Goal: Transaction & Acquisition: Purchase product/service

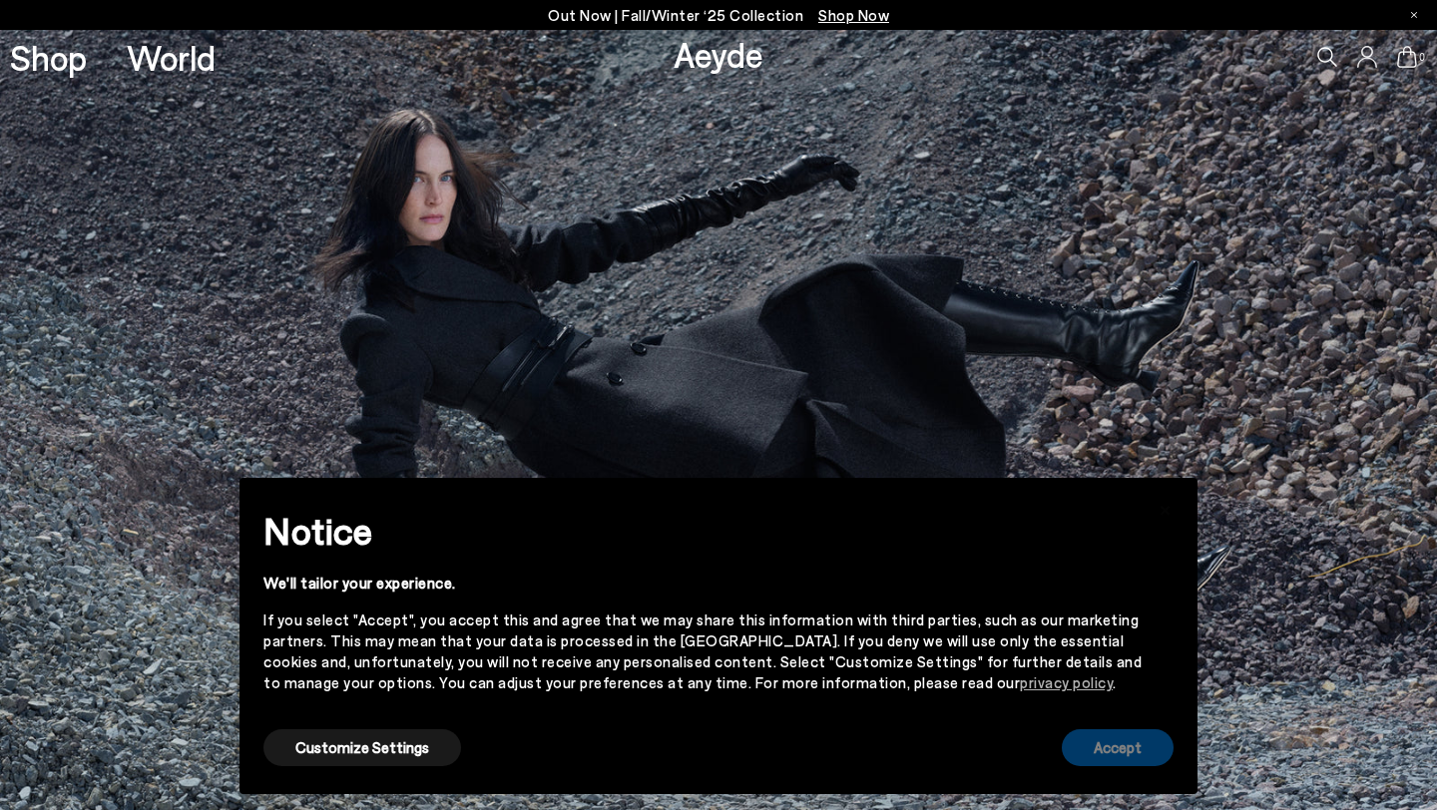
click at [1156, 757] on button "Accept" at bounding box center [1118, 747] width 112 height 37
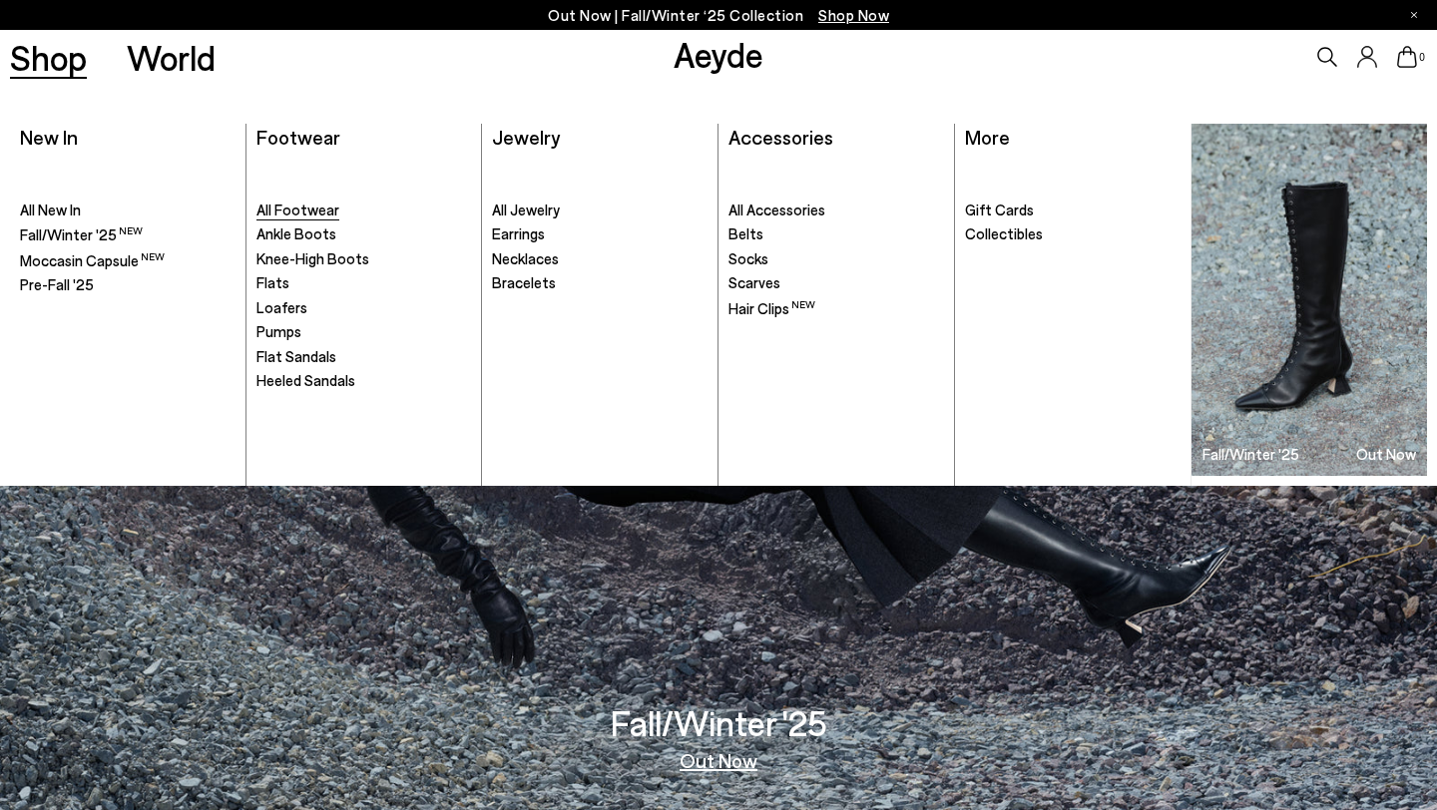
click at [304, 204] on span "All Footwear" at bounding box center [297, 210] width 83 height 18
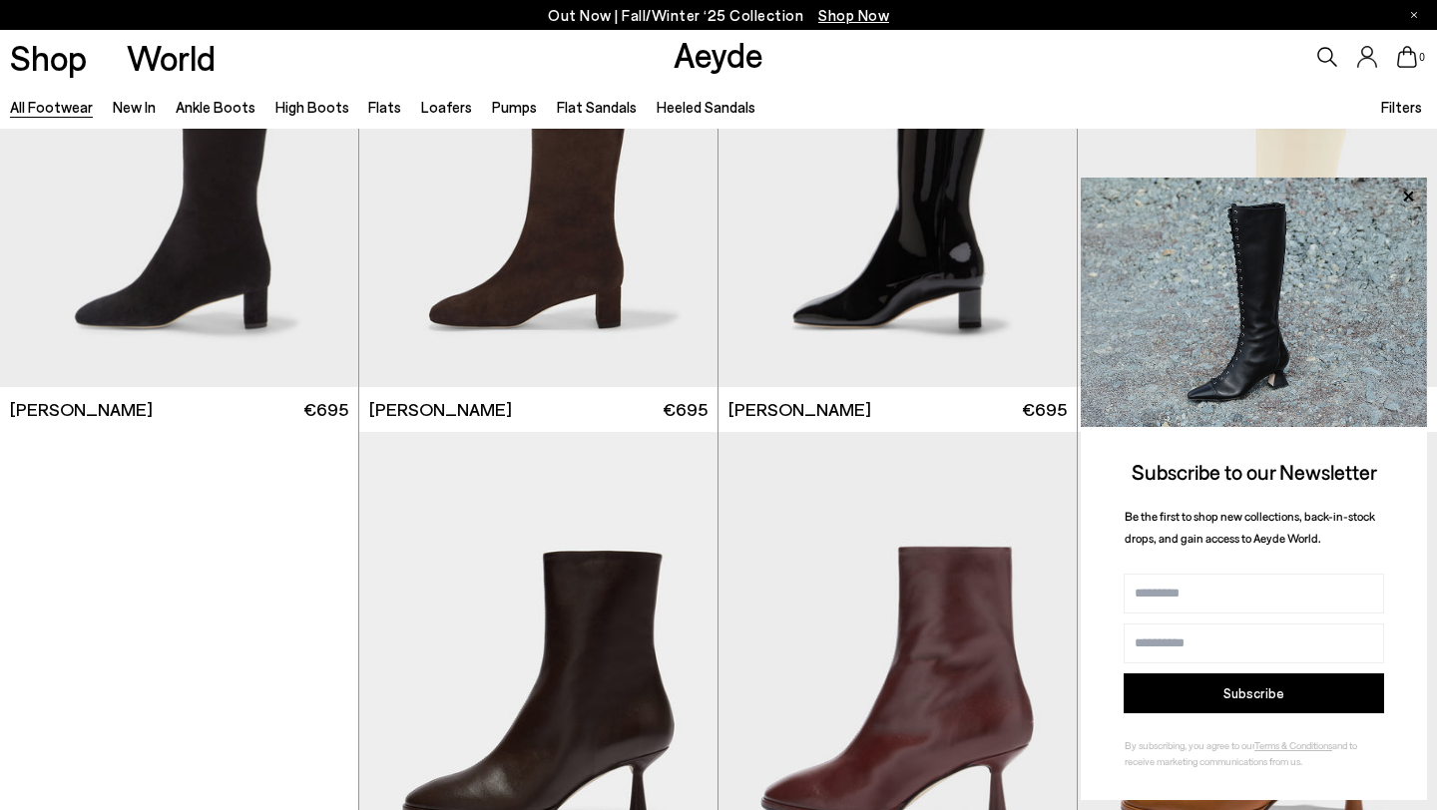
scroll to position [8122, 0]
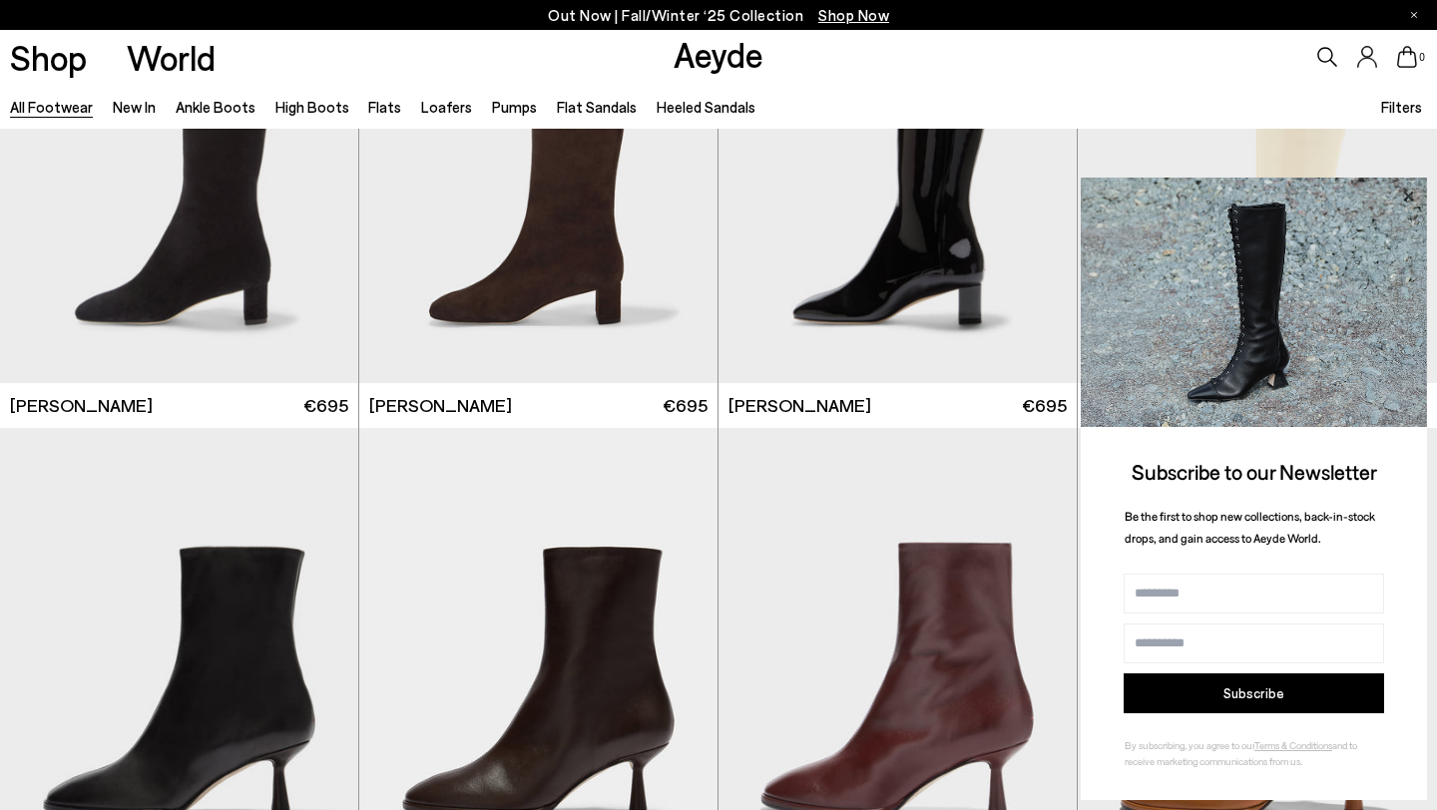
click at [1410, 197] on icon at bounding box center [1408, 196] width 10 height 10
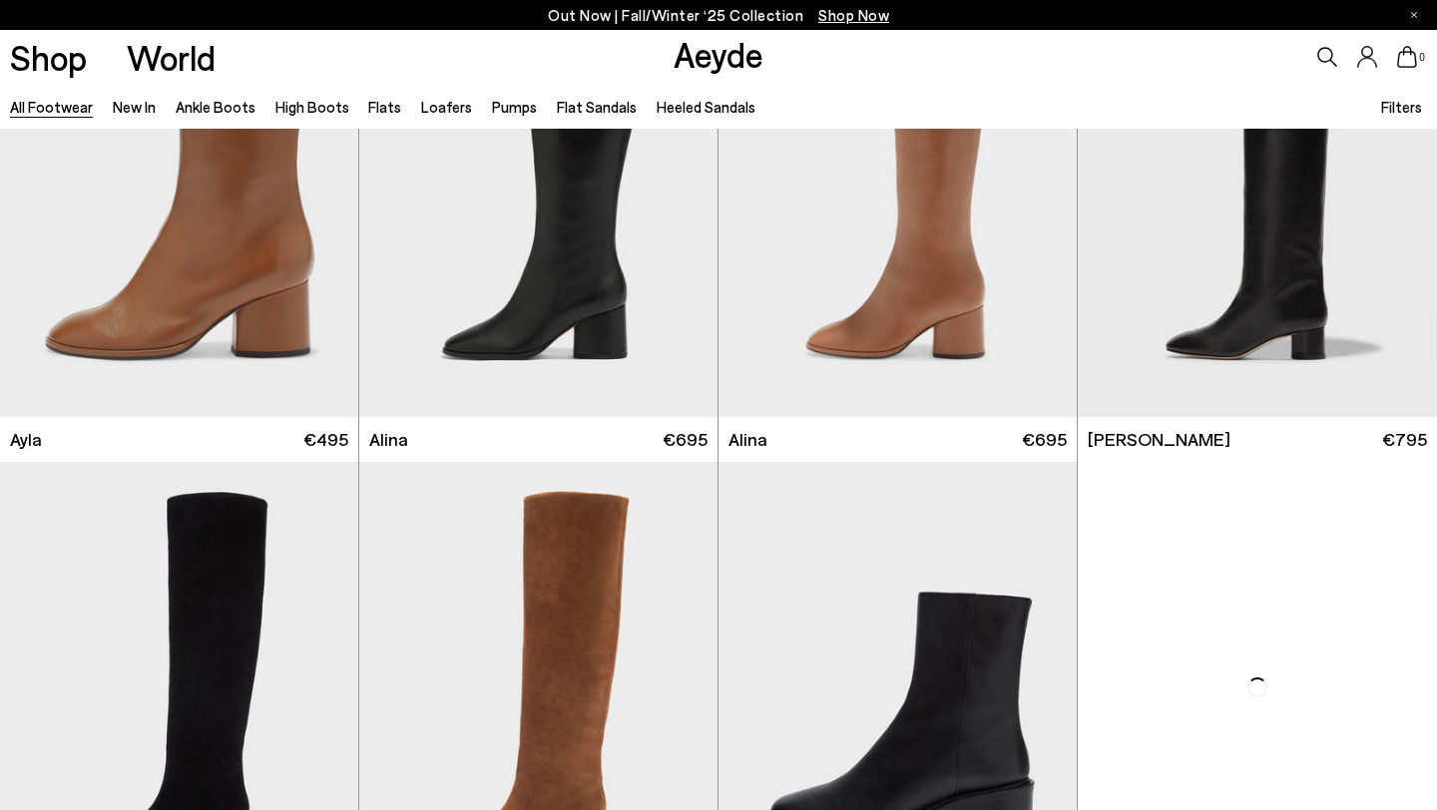
scroll to position [9764, 0]
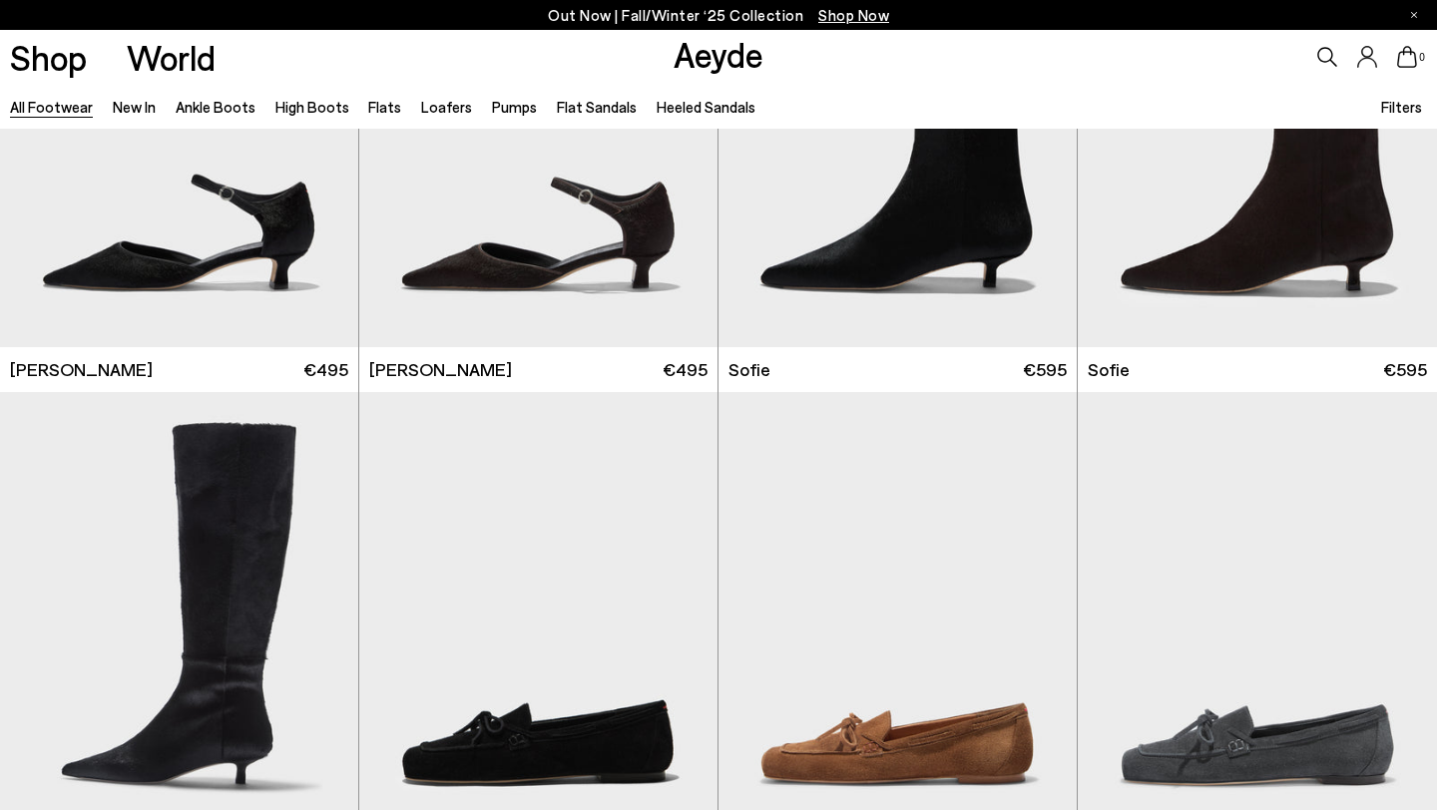
scroll to position [15338, 0]
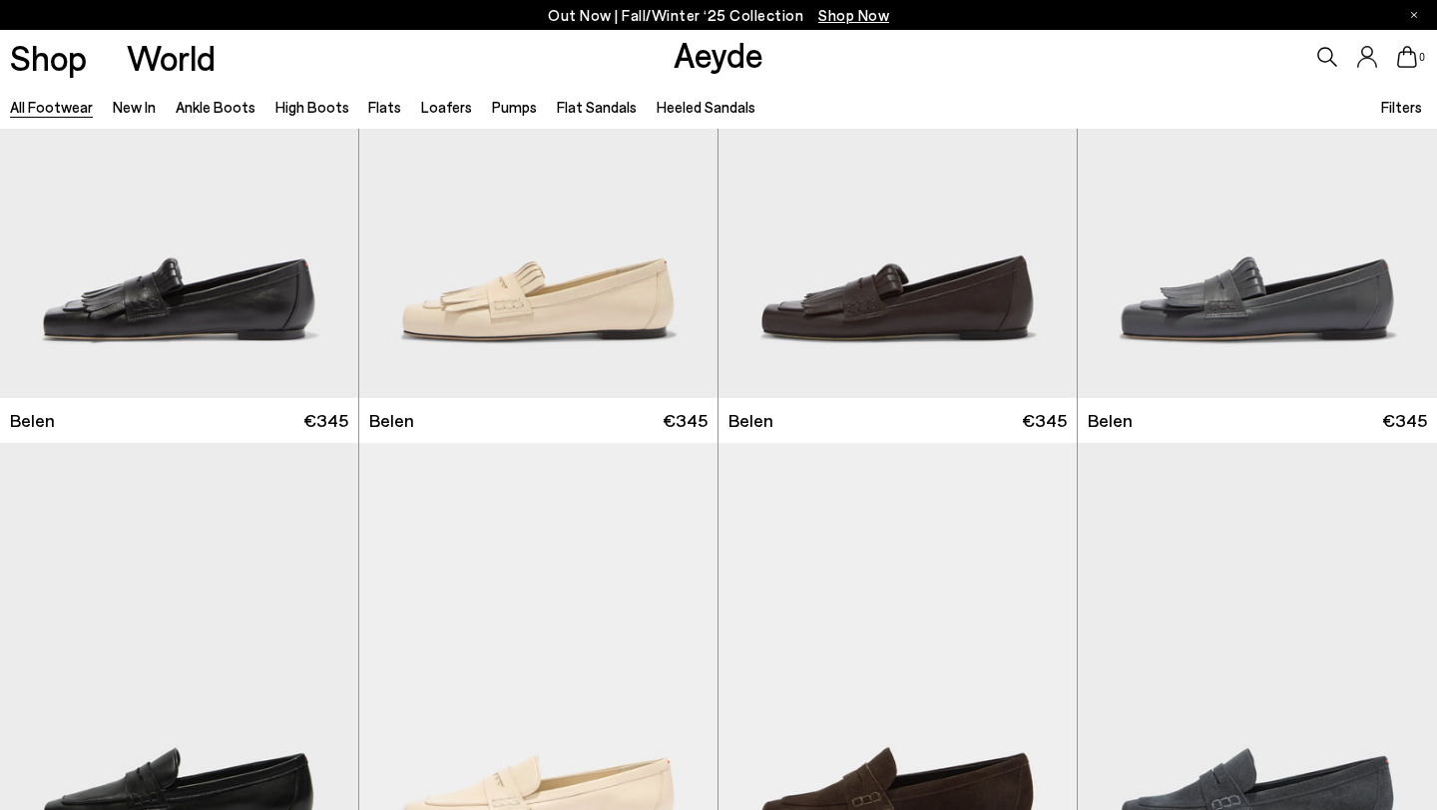
scroll to position [16031, 0]
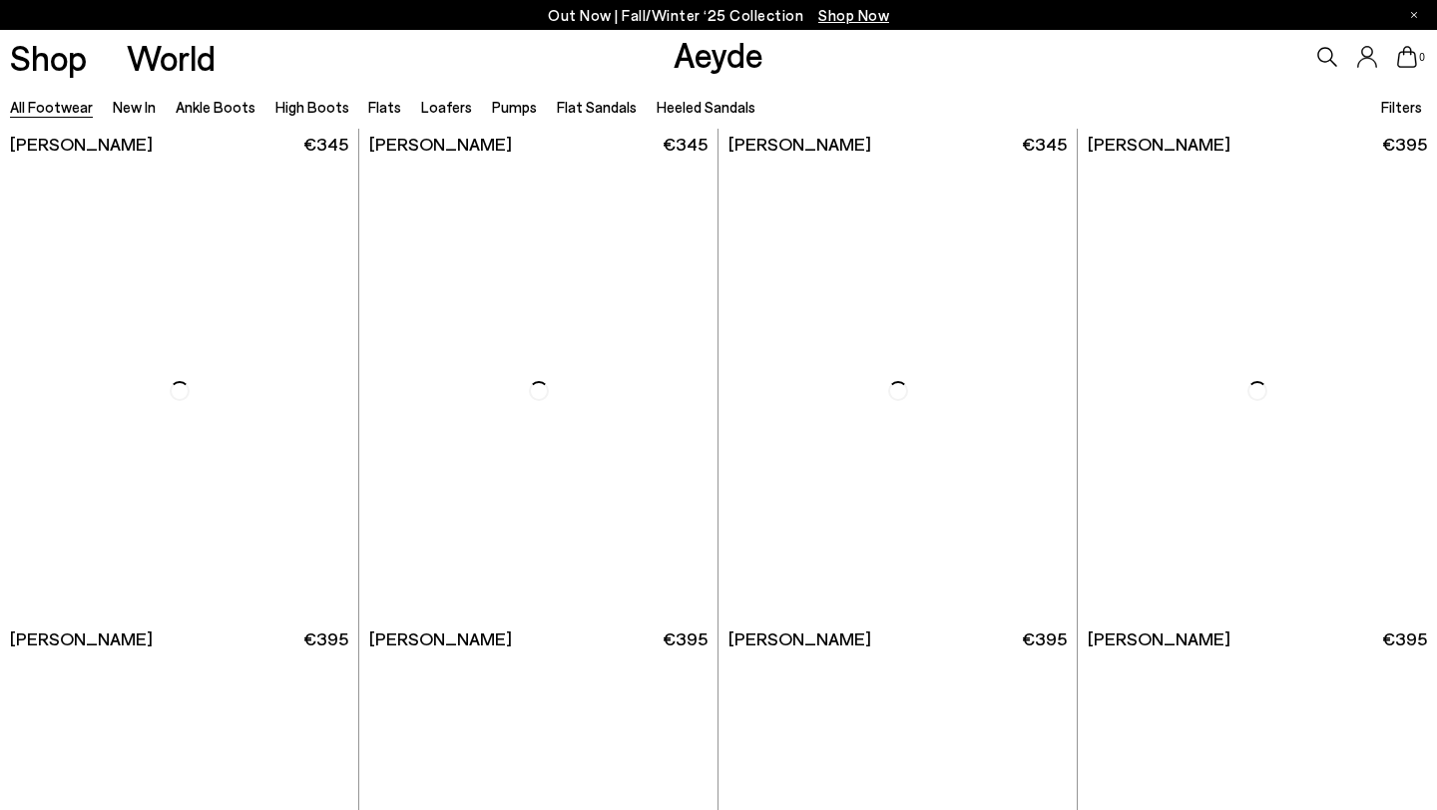
scroll to position [20603, 0]
